Goal: Task Accomplishment & Management: Manage account settings

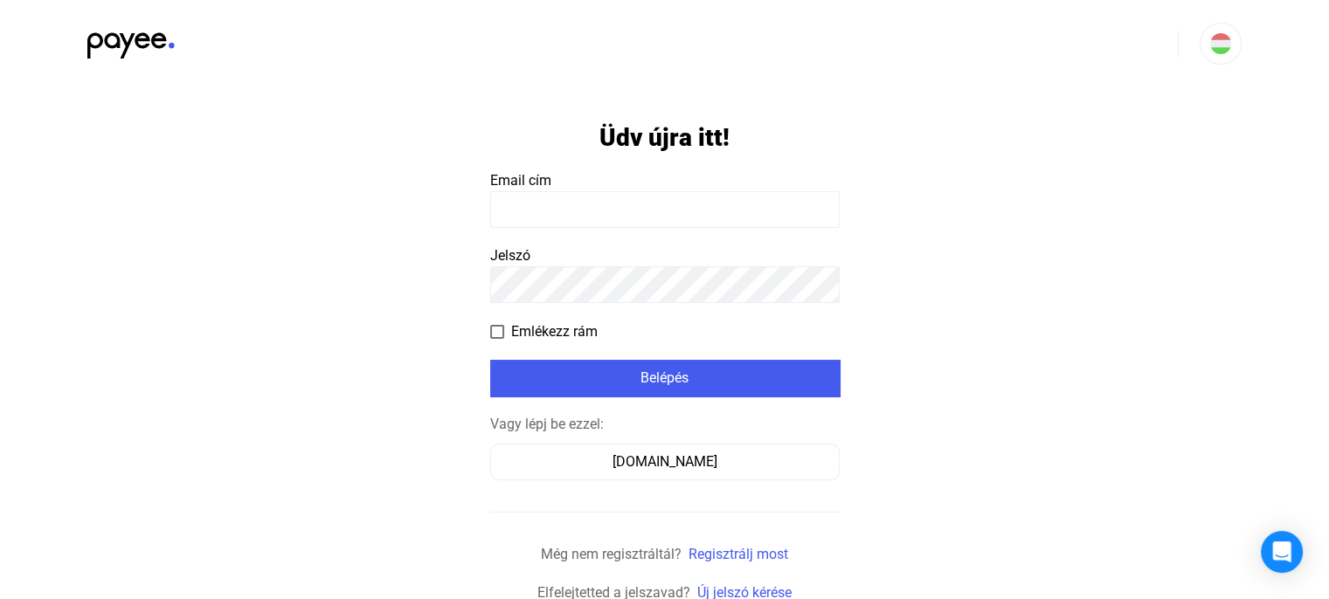
type input "**********"
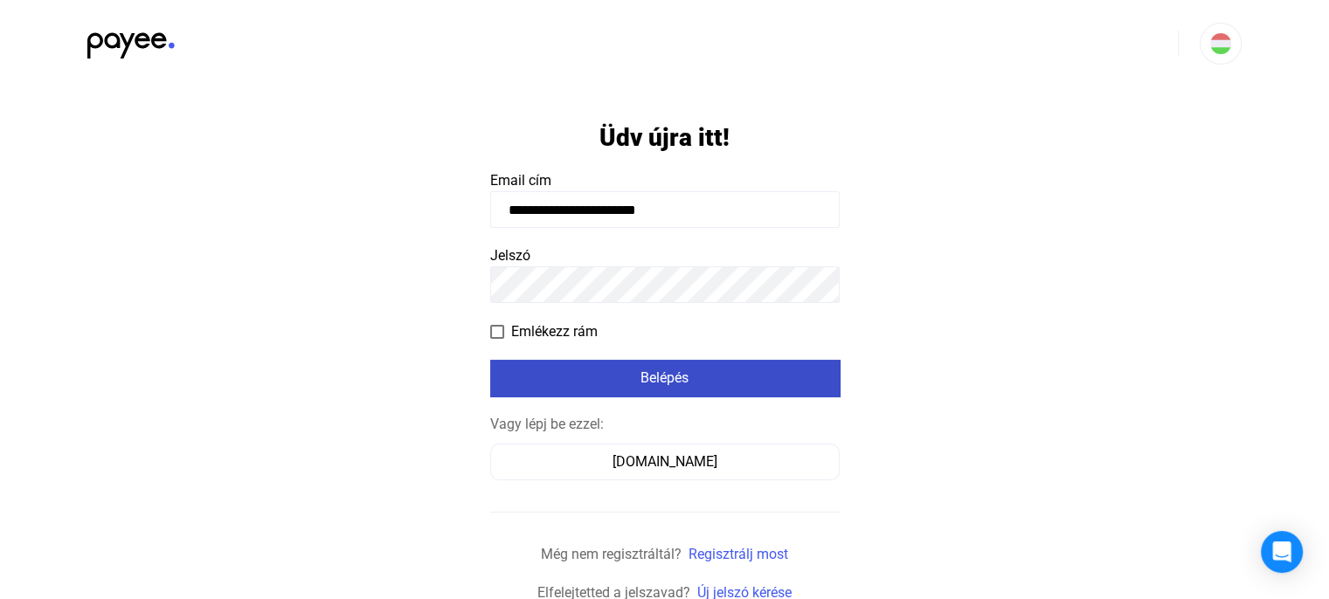
click at [611, 376] on div "Belépés" at bounding box center [664, 378] width 339 height 21
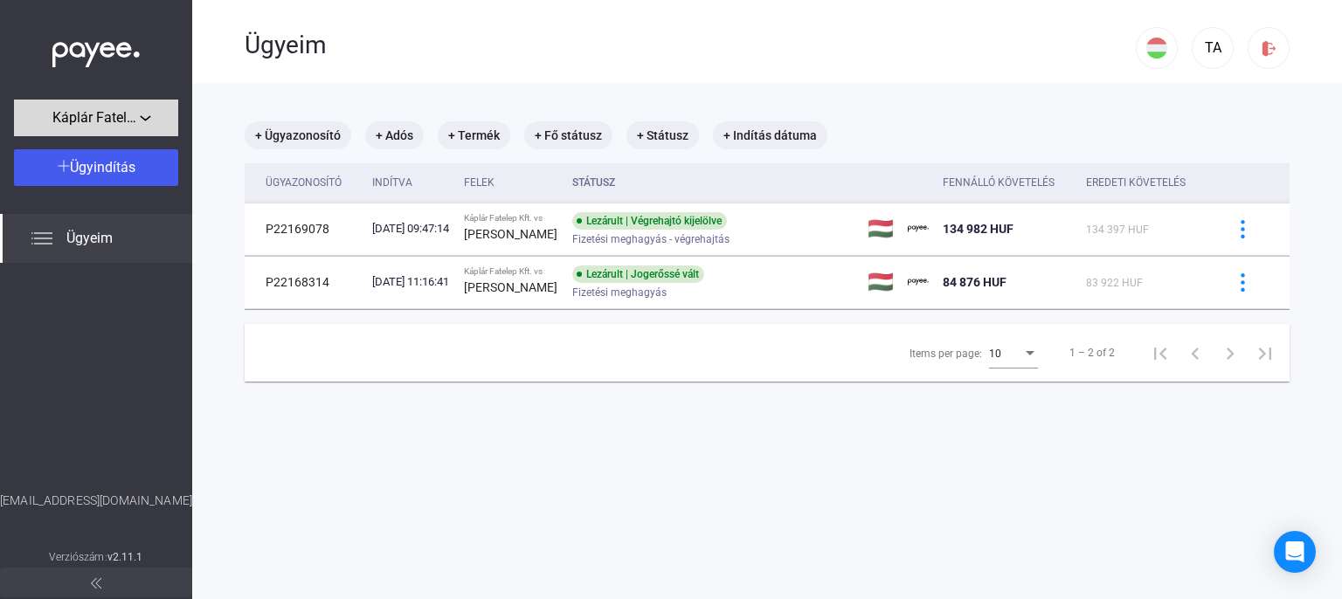
click at [108, 121] on span "Káplár Fatelep Kft." at bounding box center [95, 117] width 87 height 21
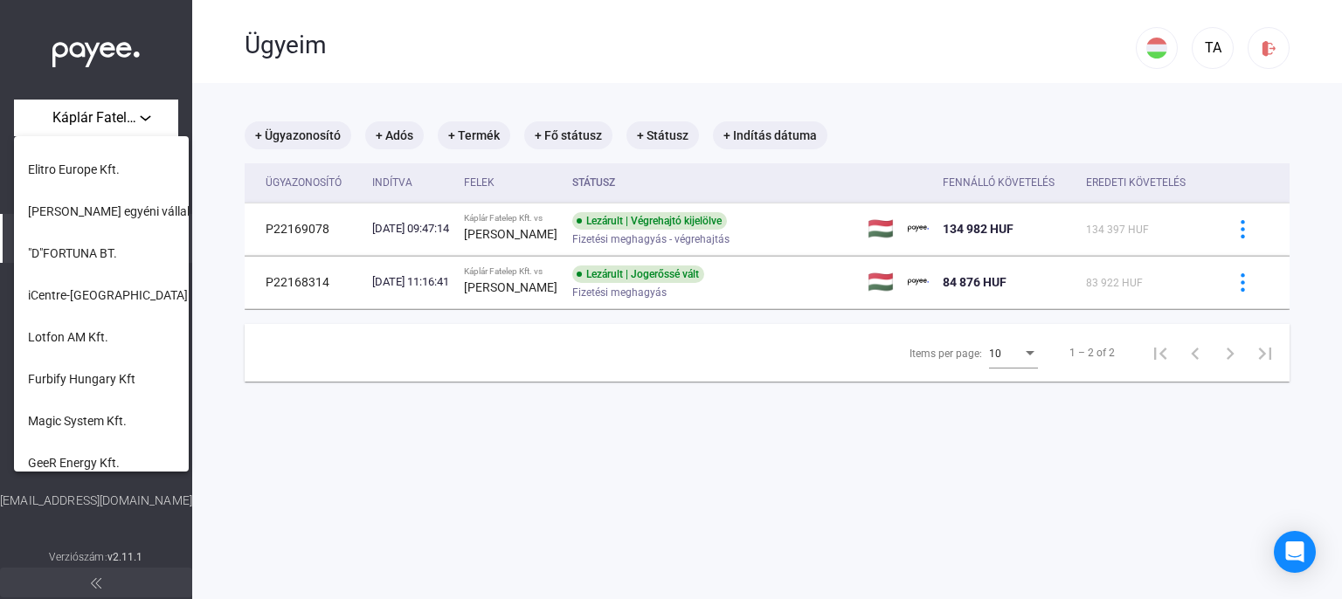
scroll to position [713, 0]
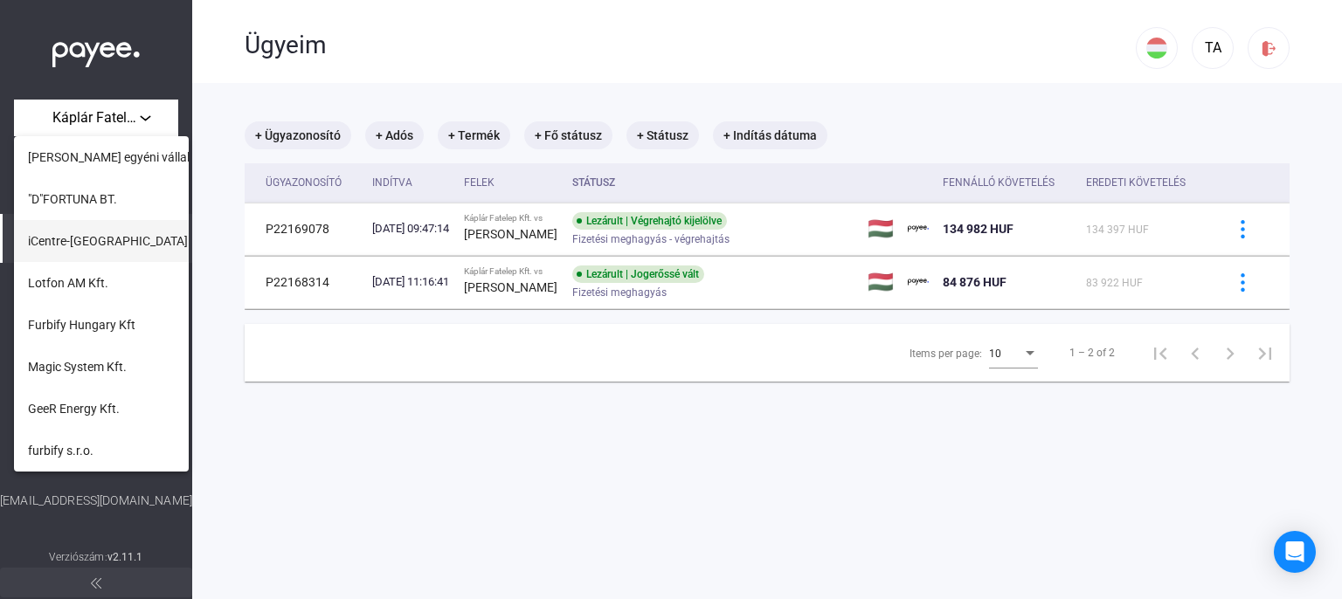
click at [104, 255] on button "iCentre-[GEOGRAPHIC_DATA] Kft." at bounding box center [101, 241] width 175 height 42
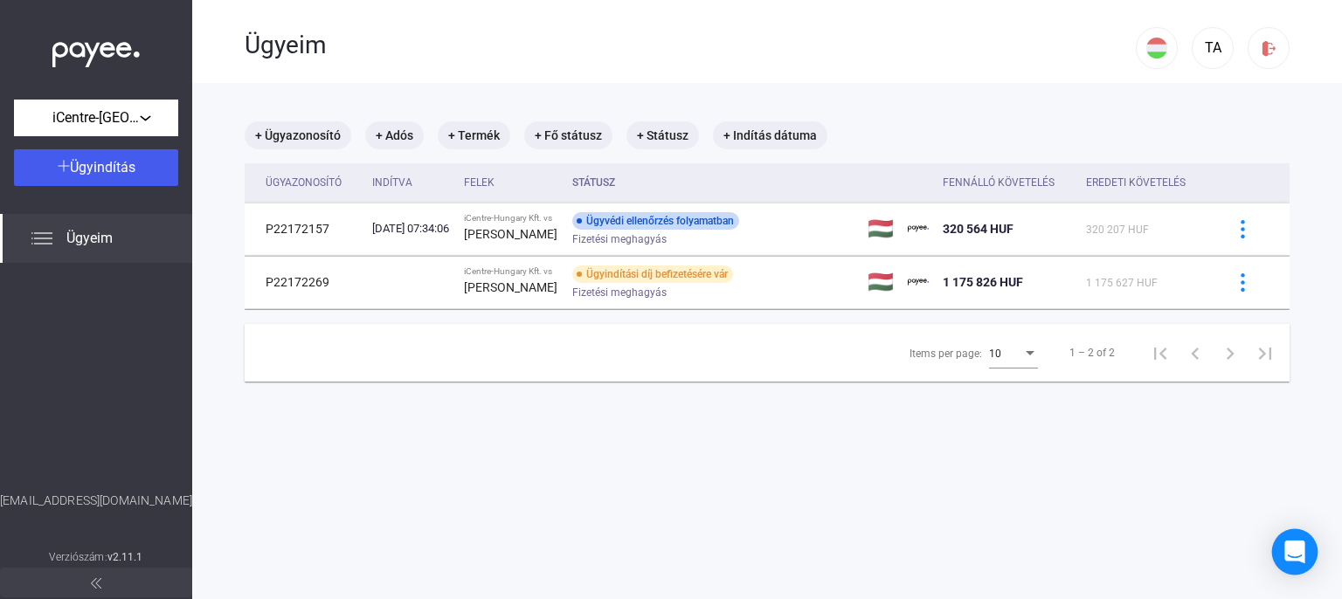
click at [1291, 549] on icon "Open Intercom Messenger" at bounding box center [1294, 552] width 20 height 23
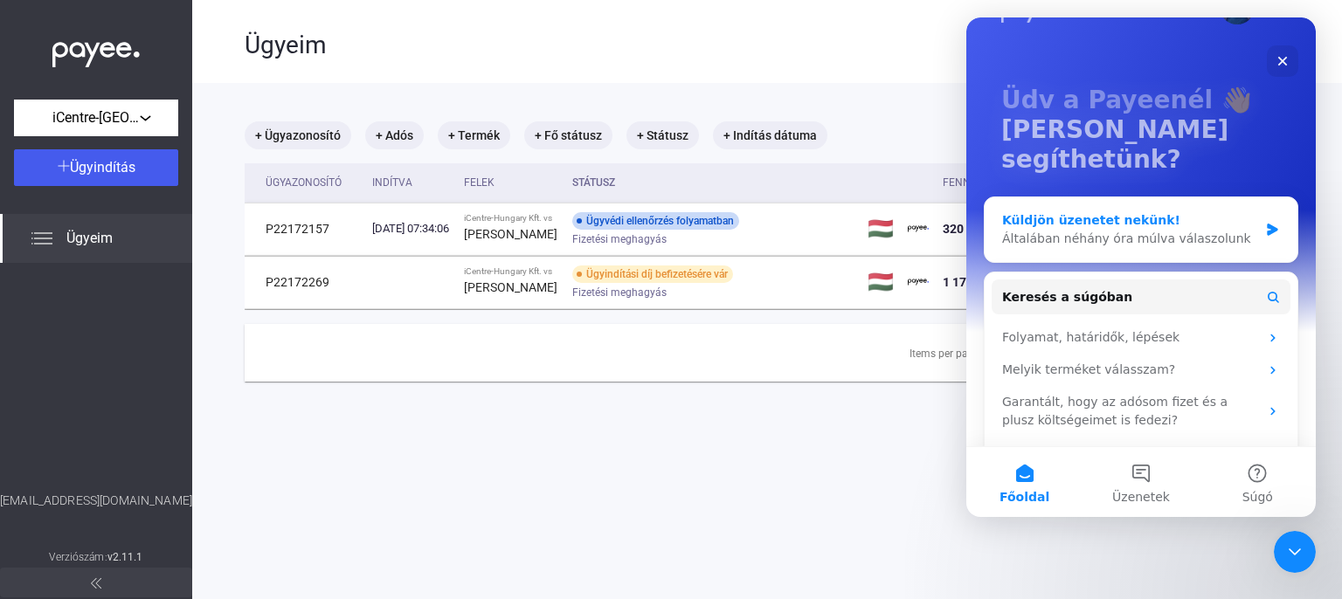
scroll to position [83, 0]
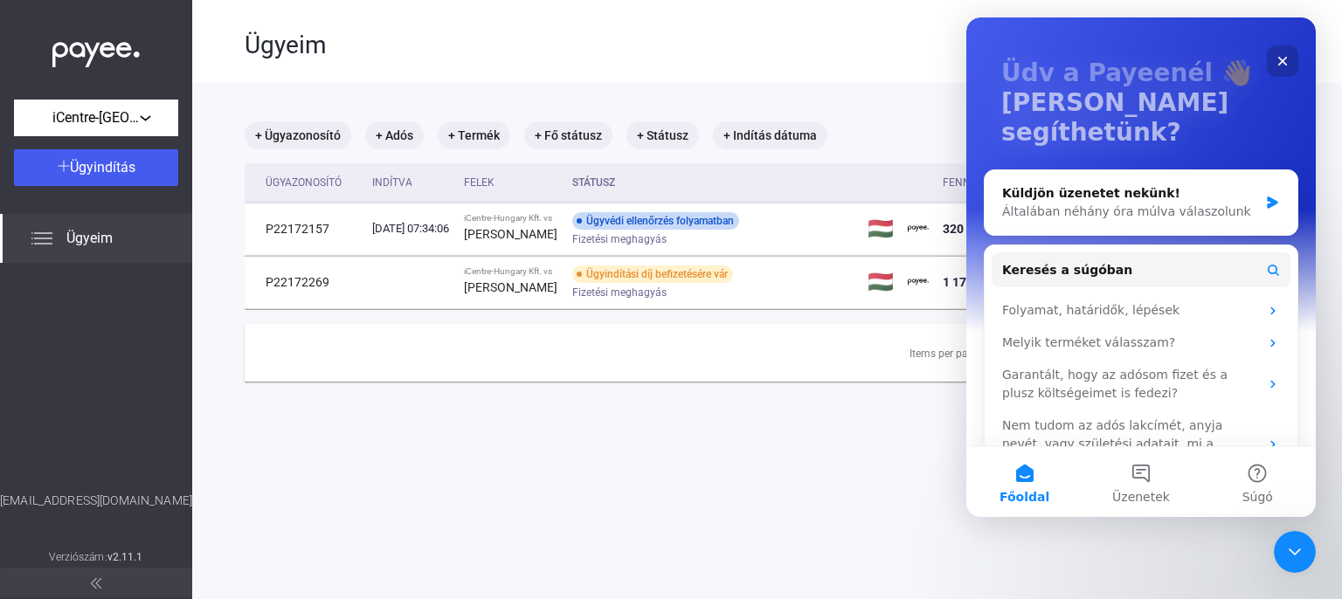
click at [1289, 55] on div "Bezárás" at bounding box center [1282, 60] width 31 height 31
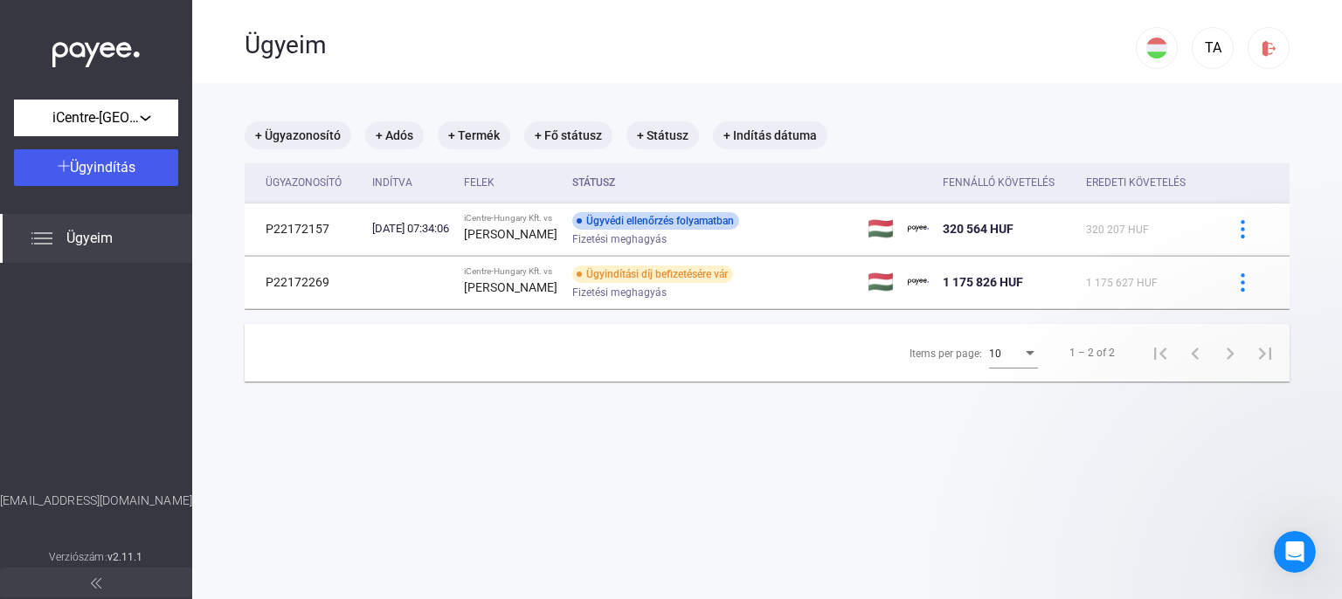
scroll to position [0, 0]
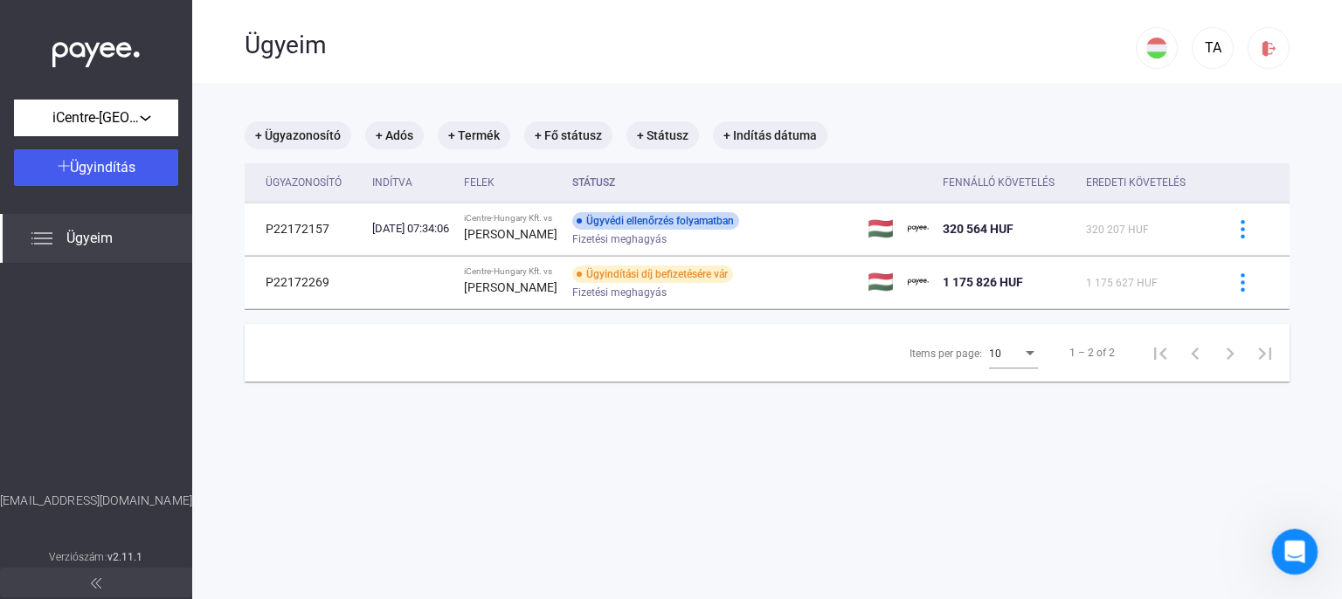
click at [1287, 549] on icon "Intercom üzenőfelület megnyitása" at bounding box center [1292, 549] width 29 height 29
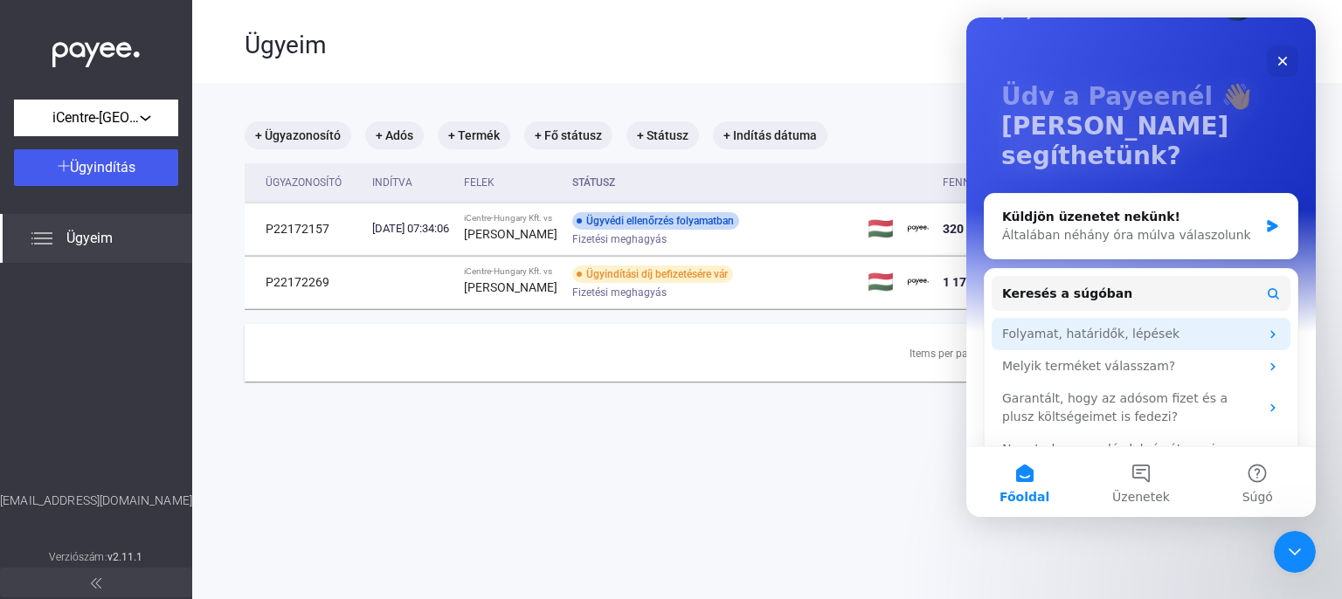
scroll to position [83, 0]
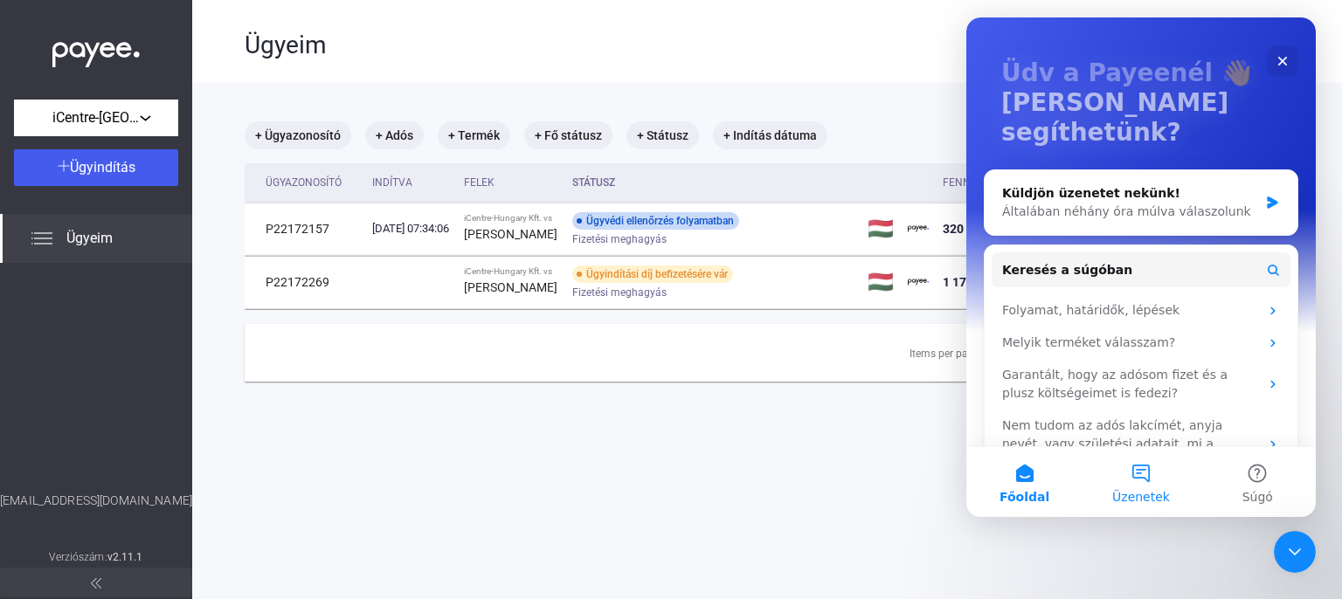
click at [1142, 494] on span "Üzenetek" at bounding box center [1141, 497] width 58 height 12
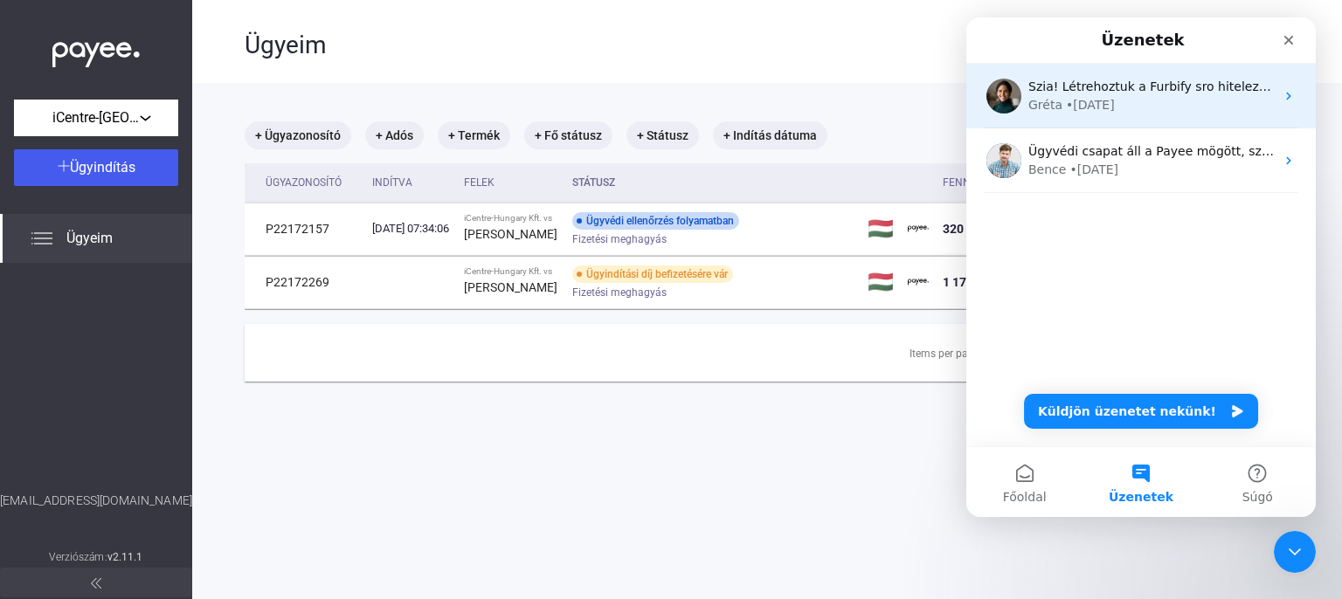
click at [1224, 100] on div "Gréta • [DATE]" at bounding box center [1151, 105] width 246 height 18
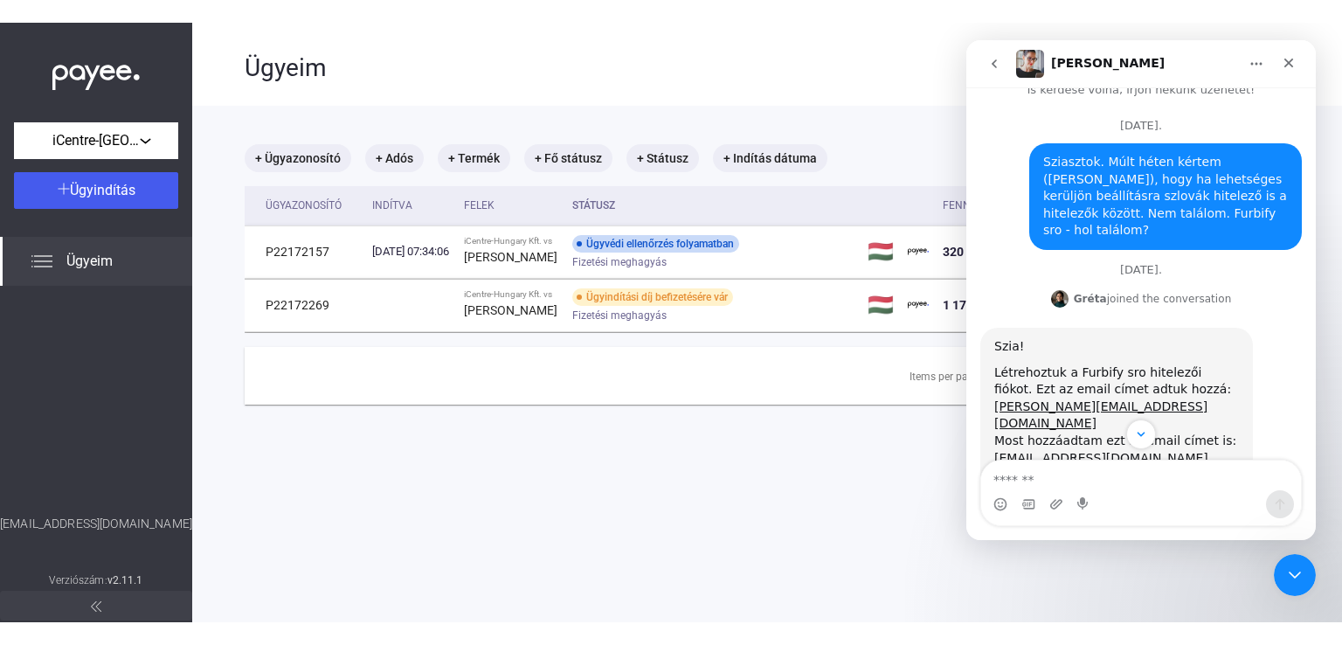
scroll to position [0, 0]
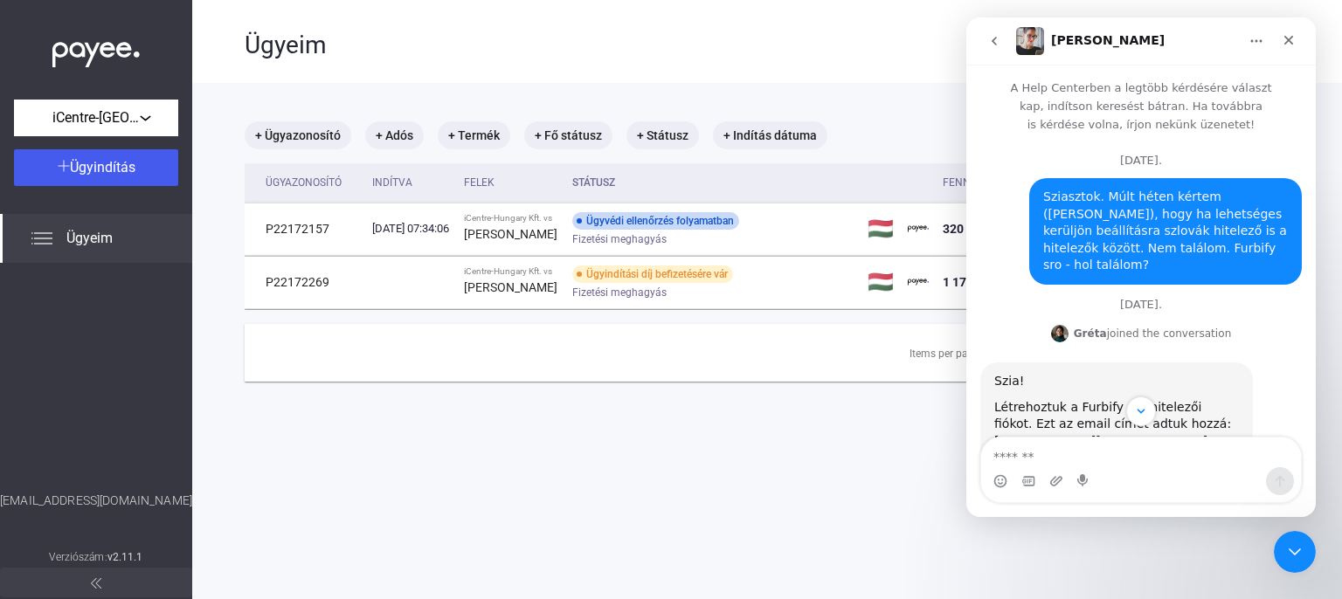
drag, startPoint x: 821, startPoint y: 521, endPoint x: 5, endPoint y: 458, distance: 818.3
click at [821, 521] on main "+ Ügyazonosító + Adós + Termék + Fő státusz + Státusz + Indítás dátuma Ügyazono…" at bounding box center [767, 382] width 1150 height 599
click at [1286, 36] on icon "Bezárás" at bounding box center [1288, 40] width 14 height 14
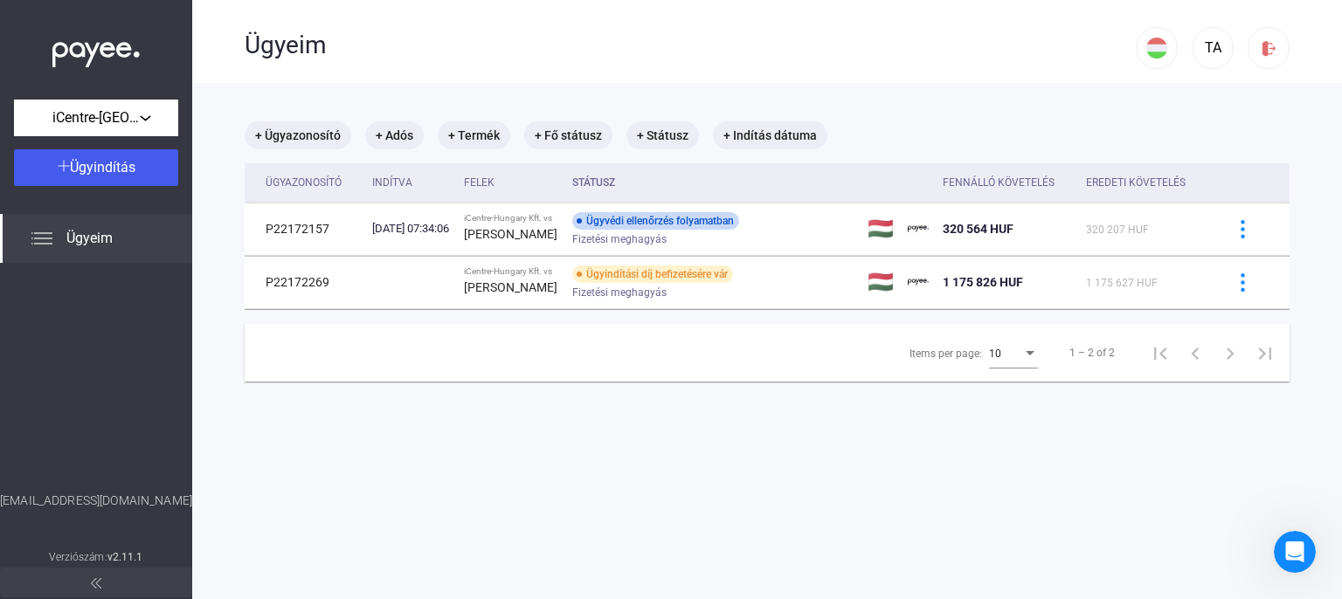
click at [749, 435] on main "+ Ügyazonosító + Adós + Termék + Fő státusz + Státusz + Indítás dátuma Ügyazono…" at bounding box center [767, 382] width 1150 height 599
